Goal: Task Accomplishment & Management: Manage account settings

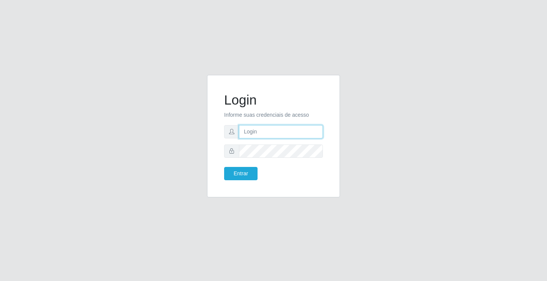
drag, startPoint x: 0, startPoint y: 0, endPoint x: 279, endPoint y: 133, distance: 309.2
click at [279, 133] on input "text" at bounding box center [281, 131] width 84 height 13
type input "[PERSON_NAME]"
click at [224, 167] on button "Entrar" at bounding box center [240, 173] width 33 height 13
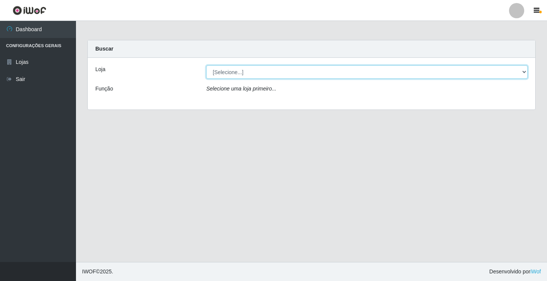
click at [260, 73] on select "[Selecione...] Ideal - Conceição" at bounding box center [366, 71] width 321 height 13
select select "231"
click at [206, 65] on select "[Selecione...] Ideal - Conceição" at bounding box center [366, 71] width 321 height 13
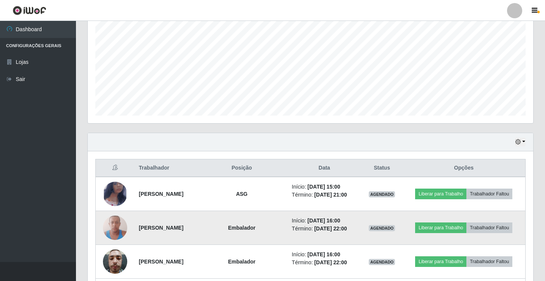
scroll to position [286, 0]
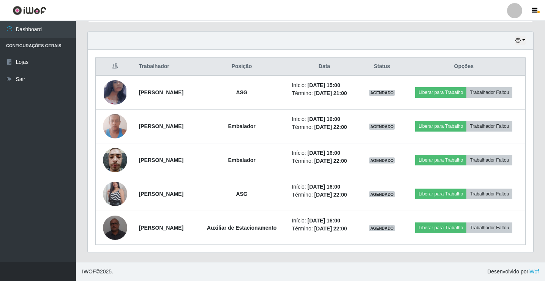
click at [519, 11] on div at bounding box center [514, 10] width 15 height 15
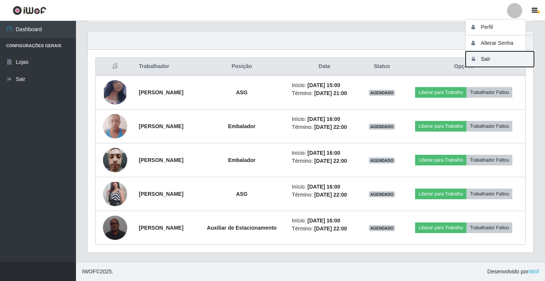
click at [516, 59] on button "Sair" at bounding box center [499, 59] width 68 height 16
